Goal: Check status

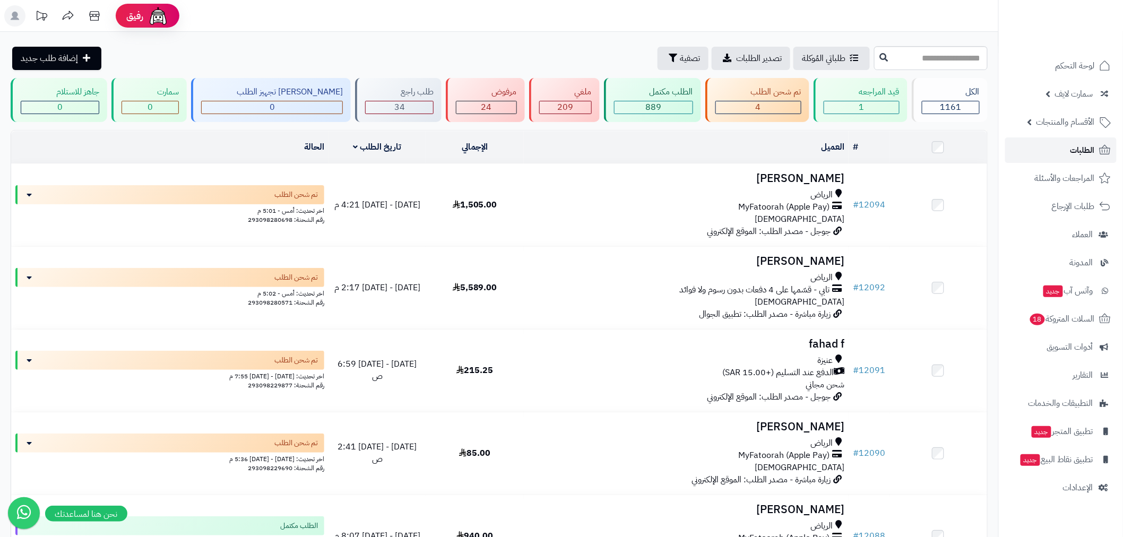
click at [1063, 156] on link "الطلبات" at bounding box center [1060, 149] width 111 height 25
click at [1080, 155] on span "الطلبات" at bounding box center [1082, 150] width 24 height 15
